Goal: Task Accomplishment & Management: Manage account settings

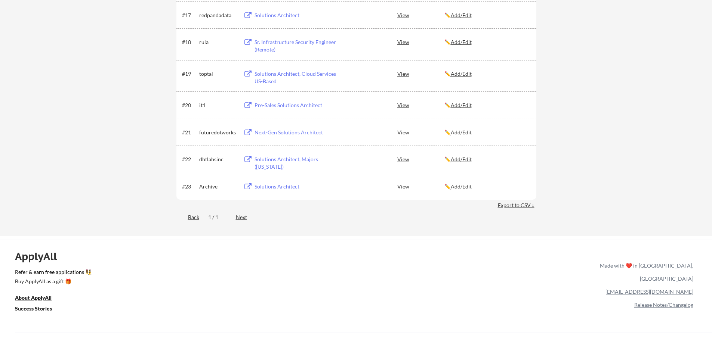
scroll to position [623, 0]
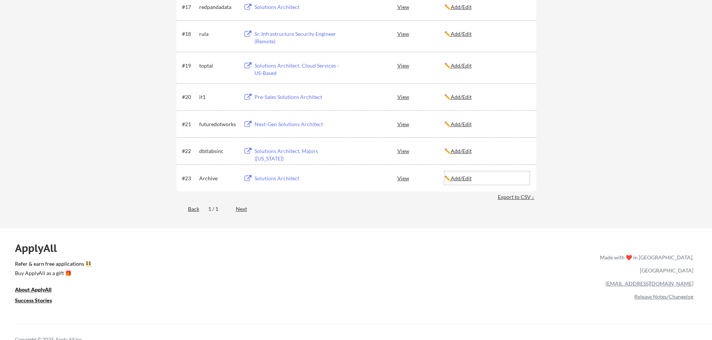
click at [463, 177] on u "Add/Edit" at bounding box center [461, 178] width 21 height 6
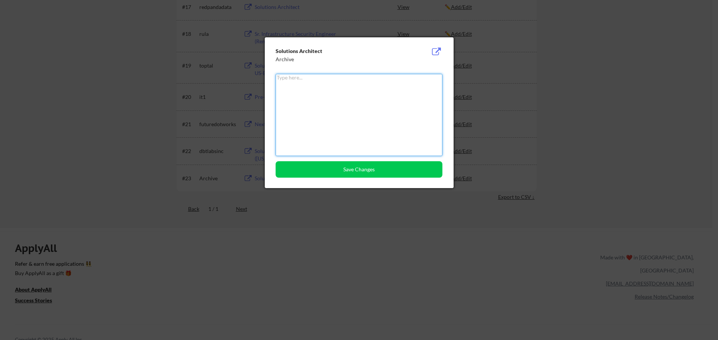
click at [329, 96] on textarea at bounding box center [358, 115] width 167 height 82
type textarea "Done"
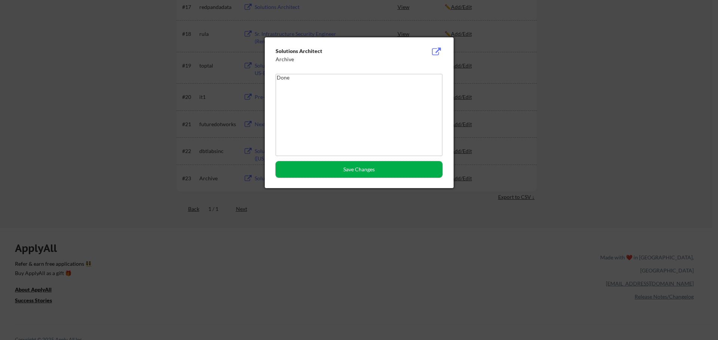
click at [320, 172] on button "Save Changes" at bounding box center [358, 169] width 167 height 16
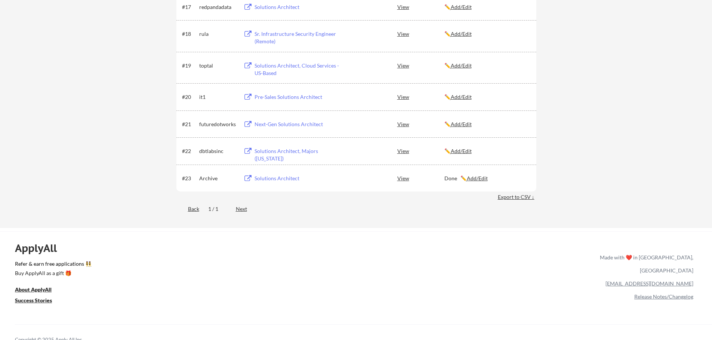
click at [248, 152] on button at bounding box center [247, 151] width 9 height 7
click at [466, 152] on u "Add/Edit" at bounding box center [461, 151] width 21 height 6
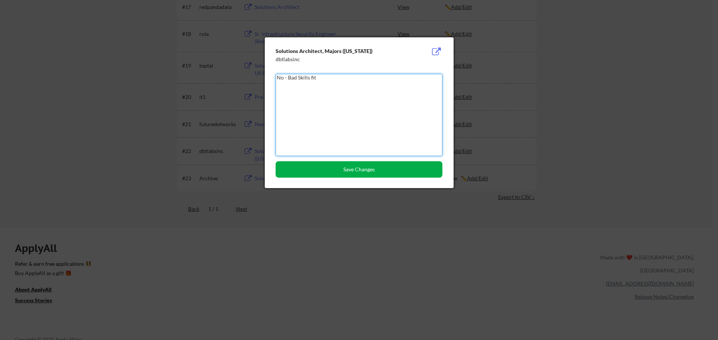
type textarea "No - Bad Skills fit"
click at [327, 175] on button "Save Changes" at bounding box center [358, 169] width 167 height 16
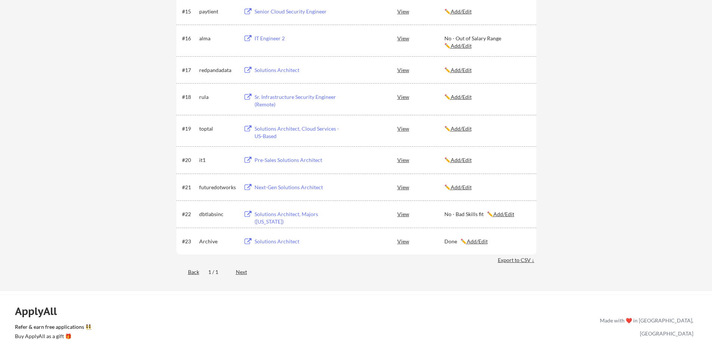
scroll to position [548, 0]
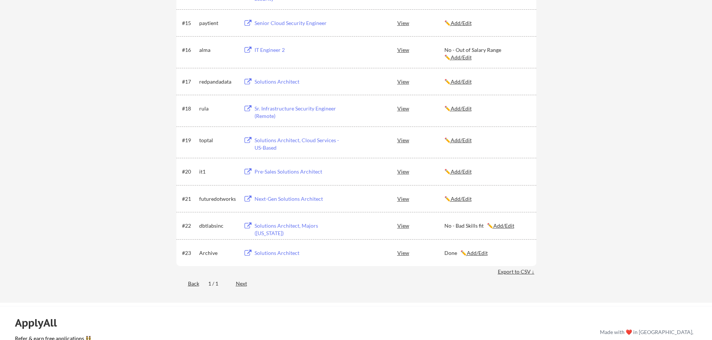
click at [249, 197] on button at bounding box center [247, 199] width 9 height 7
click at [247, 199] on button at bounding box center [247, 199] width 9 height 7
click at [463, 201] on u "Add/Edit" at bounding box center [461, 199] width 21 height 6
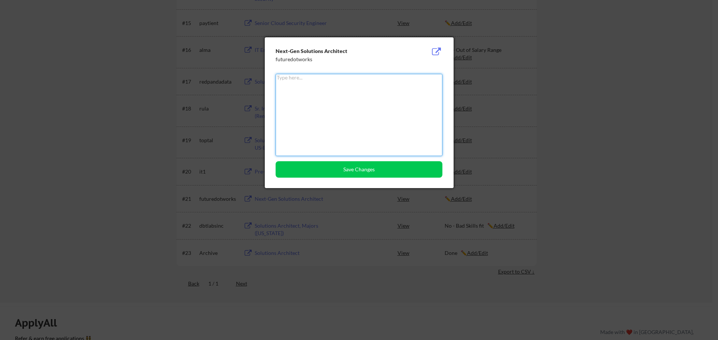
click at [327, 105] on textarea at bounding box center [358, 115] width 167 height 82
type textarea "Done"
click at [348, 169] on button "Save Changes" at bounding box center [358, 169] width 167 height 16
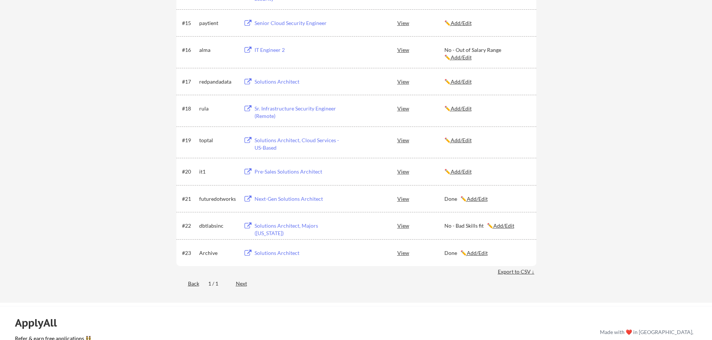
click at [247, 173] on button at bounding box center [247, 172] width 9 height 7
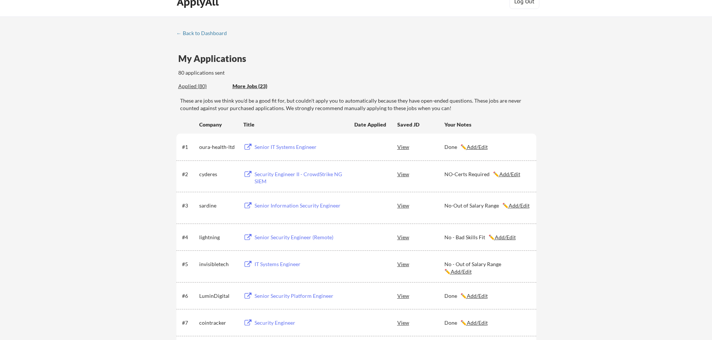
scroll to position [25, 0]
